Goal: Task Accomplishment & Management: Manage account settings

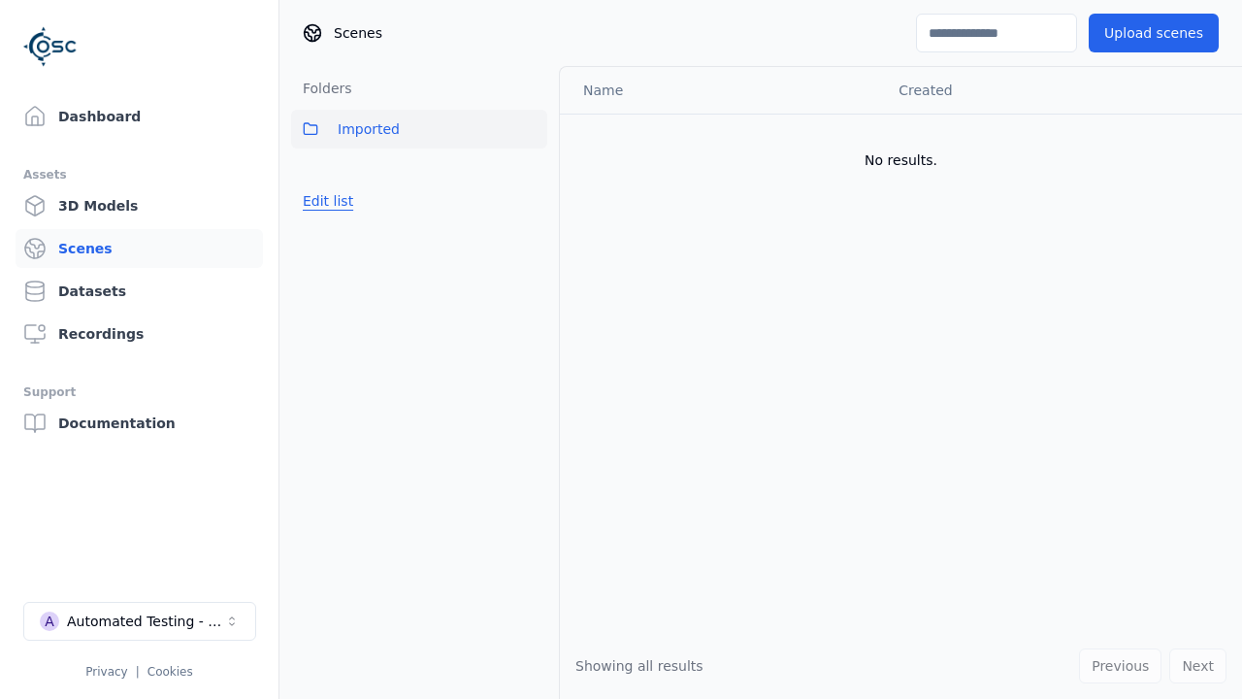
click at [324, 201] on button "Edit list" at bounding box center [328, 200] width 74 height 35
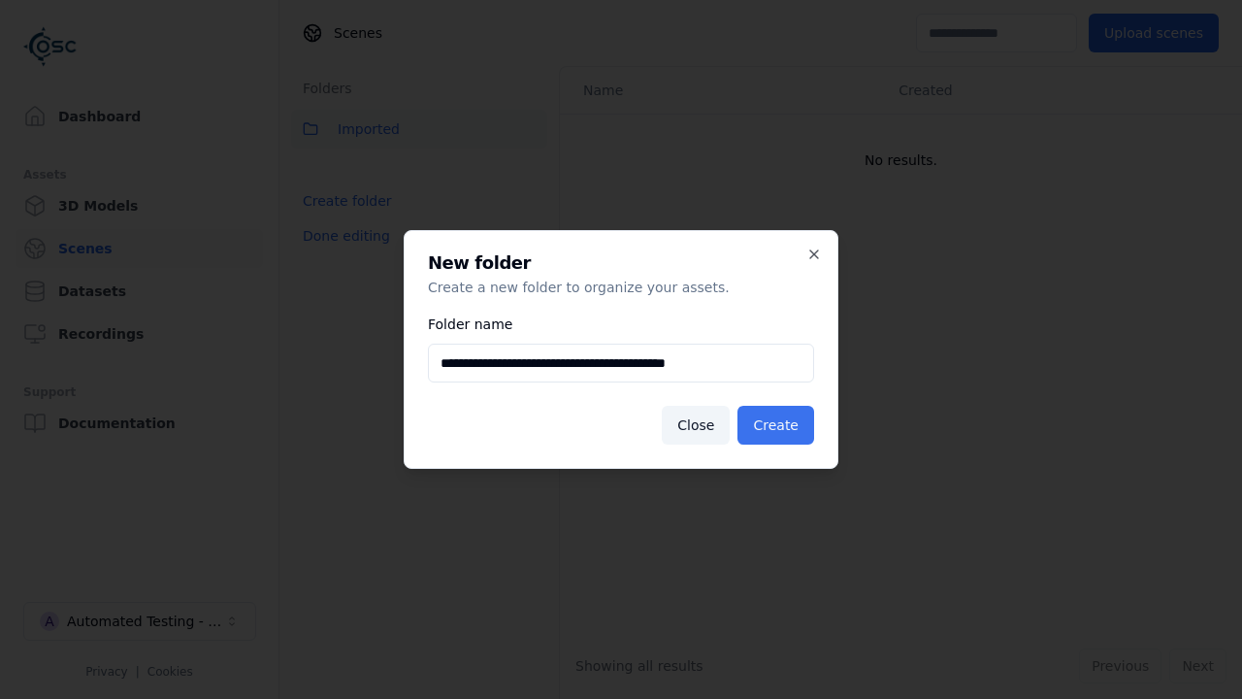
type input "**********"
click at [779, 425] on button "Create" at bounding box center [776, 425] width 77 height 39
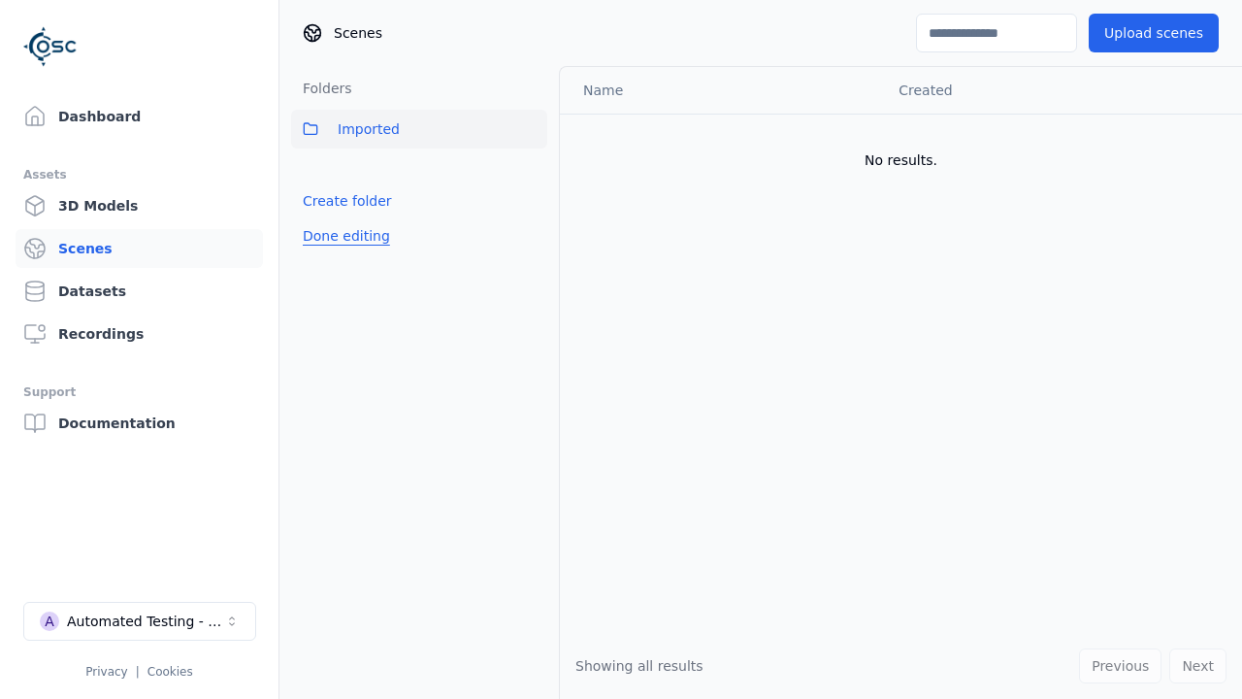
click at [341, 253] on button "Done editing" at bounding box center [346, 235] width 111 height 35
click at [324, 244] on button "Done editing" at bounding box center [346, 235] width 111 height 35
click at [532, 172] on html "Support Dashboard Assets 3D Models Scenes Datasets Recordings Support Documenta…" at bounding box center [621, 349] width 1242 height 699
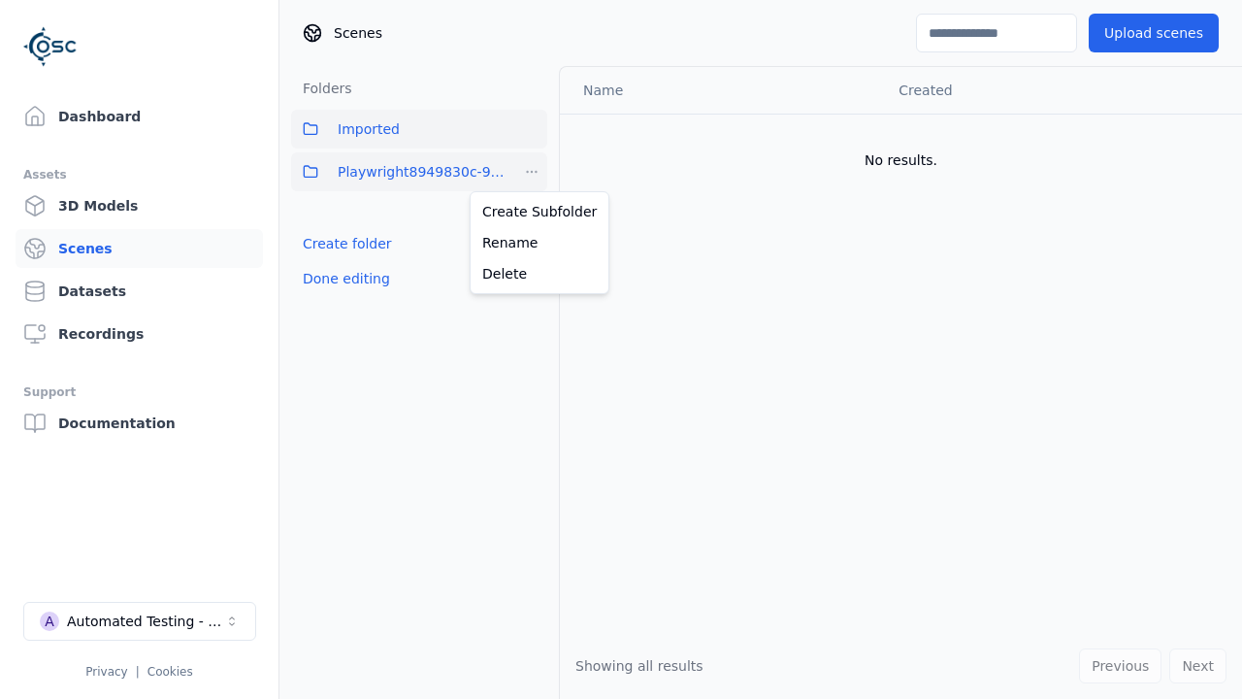
click at [532, 243] on div "Rename" at bounding box center [540, 242] width 130 height 31
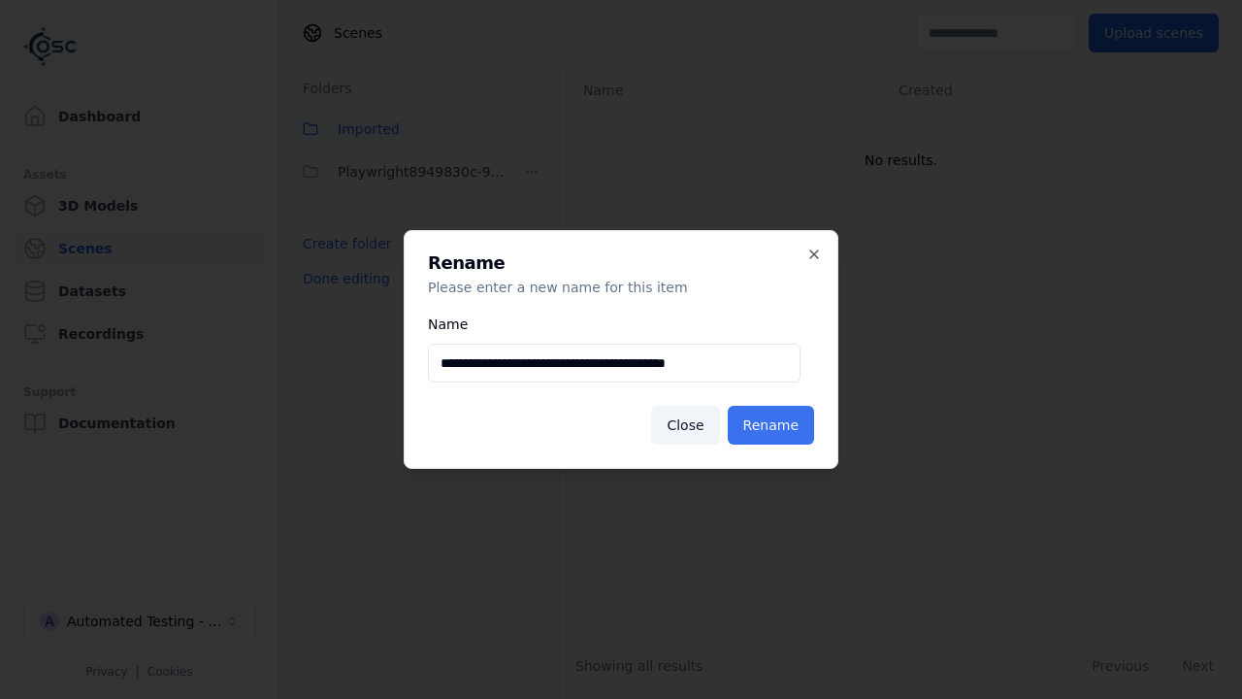
click at [614, 363] on input "**********" at bounding box center [614, 363] width 373 height 39
type input "**********"
click at [775, 425] on button "Rename" at bounding box center [771, 425] width 86 height 39
click at [341, 279] on button "Done editing" at bounding box center [346, 278] width 111 height 35
click at [324, 261] on button "Done editing" at bounding box center [346, 278] width 111 height 35
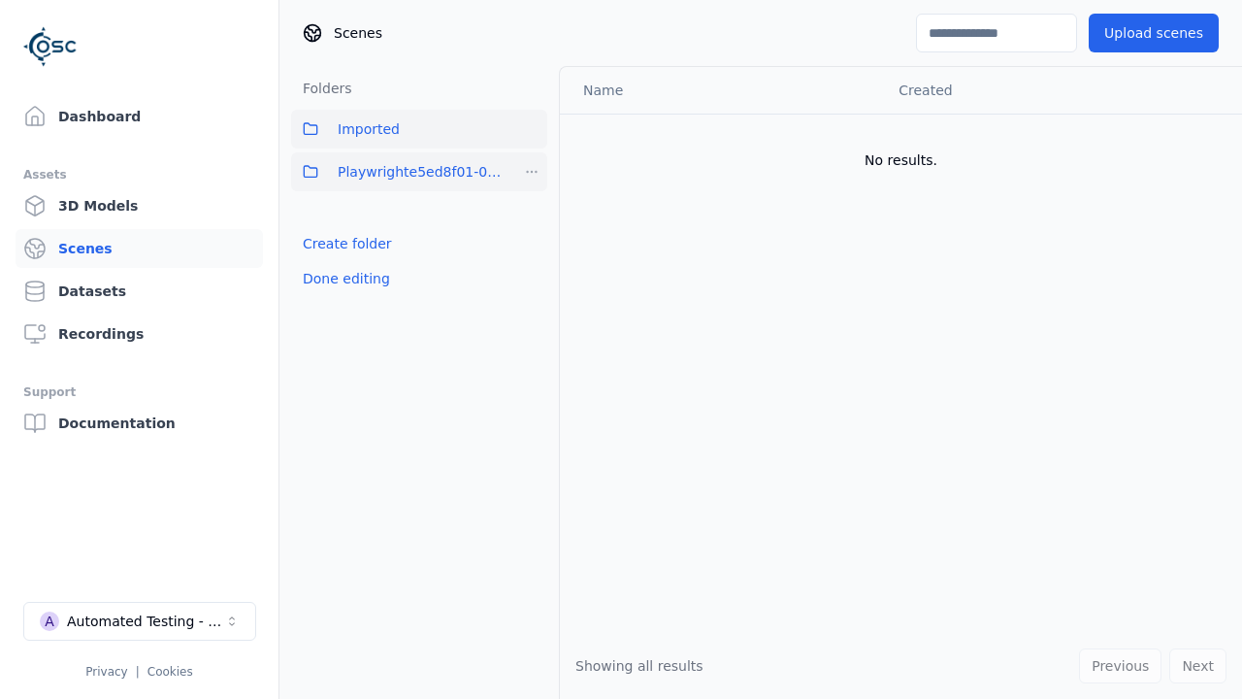
click at [532, 172] on html "Support Dashboard Assets 3D Models Scenes Datasets Recordings Support Documenta…" at bounding box center [621, 349] width 1242 height 699
click at [532, 274] on div "Delete" at bounding box center [540, 273] width 130 height 31
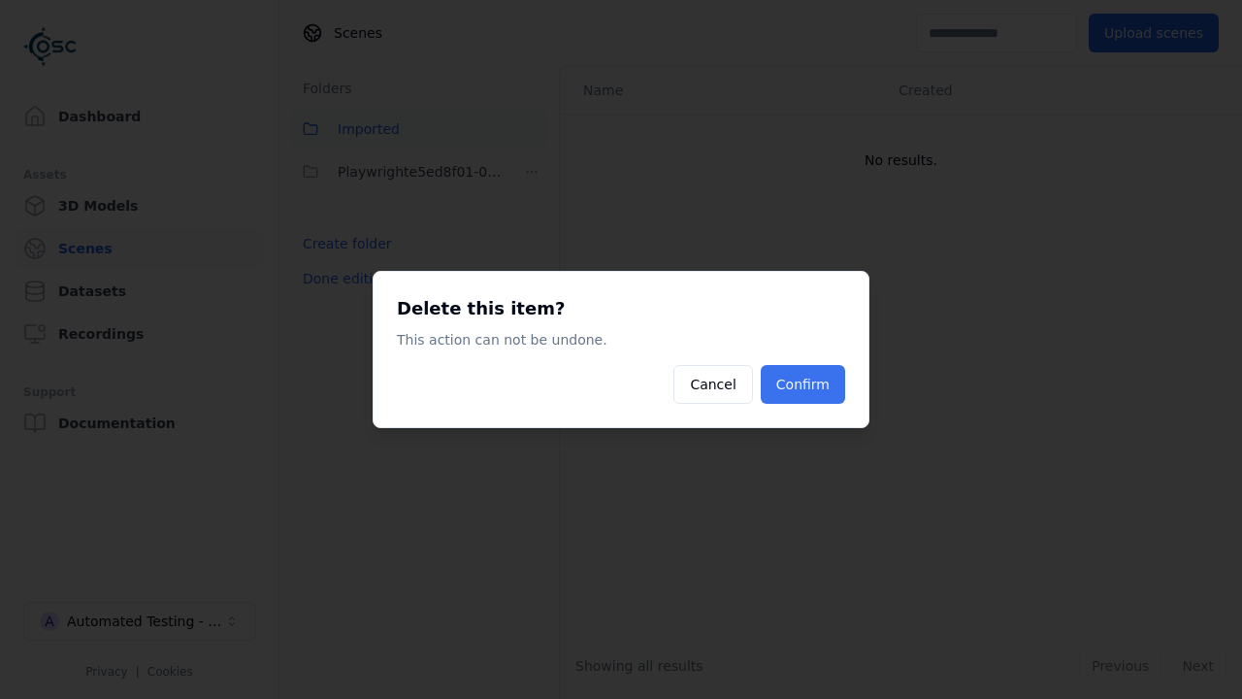
click at [806, 384] on button "Confirm" at bounding box center [803, 384] width 84 height 39
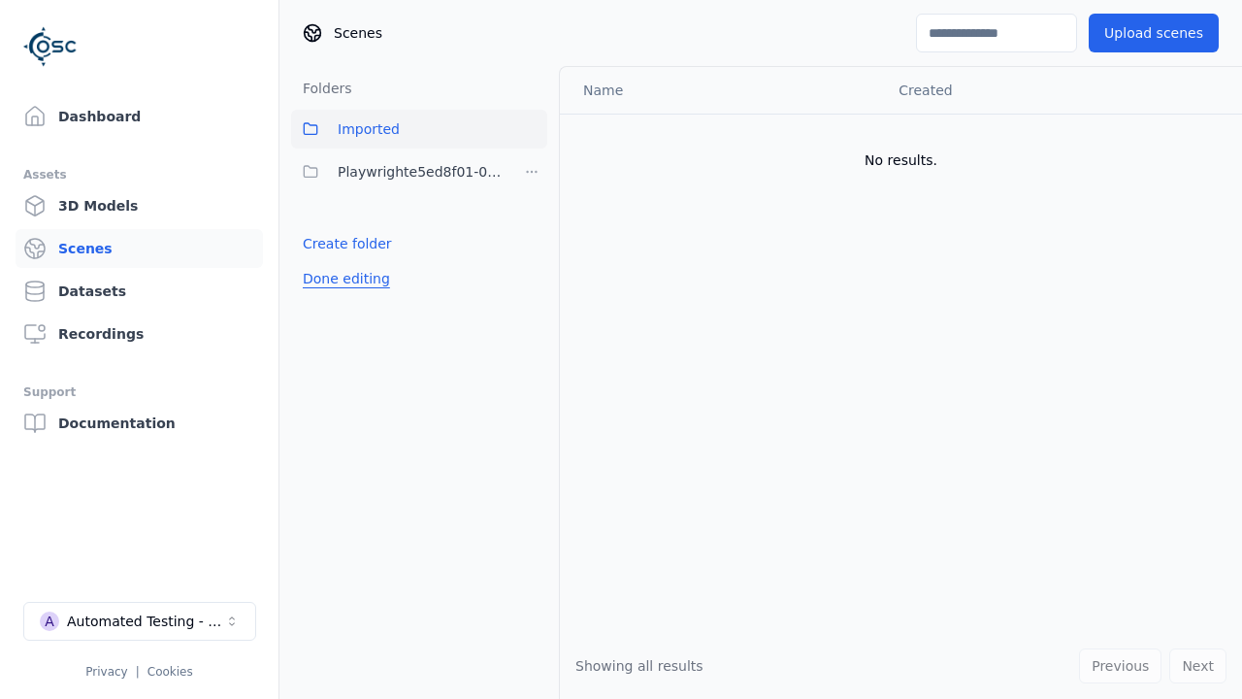
click at [341, 261] on button "Done editing" at bounding box center [346, 278] width 111 height 35
